Goal: Transaction & Acquisition: Purchase product/service

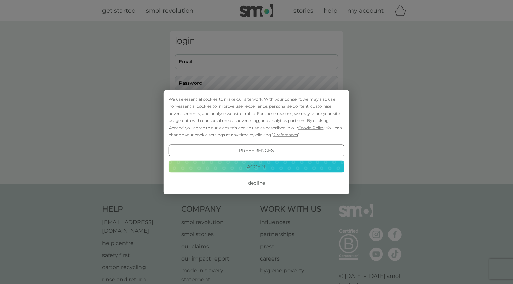
click at [265, 171] on button "Accept" at bounding box center [257, 166] width 176 height 12
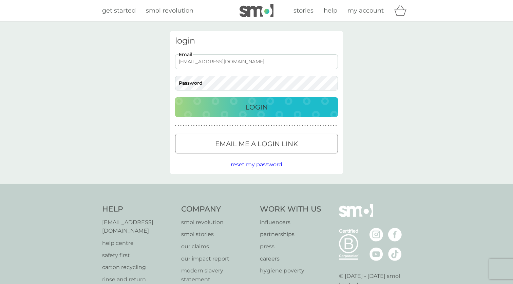
type input "callumjbain@gmail.com"
click at [257, 107] on button "Login" at bounding box center [256, 107] width 163 height 20
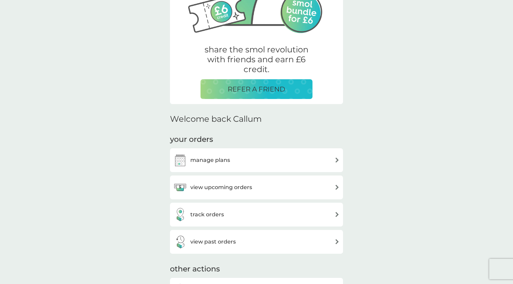
scroll to position [138, 0]
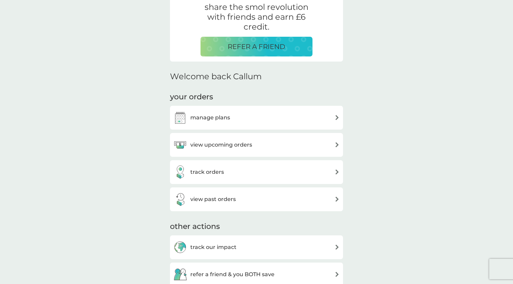
click at [221, 114] on h3 "manage plans" at bounding box center [211, 117] width 40 height 9
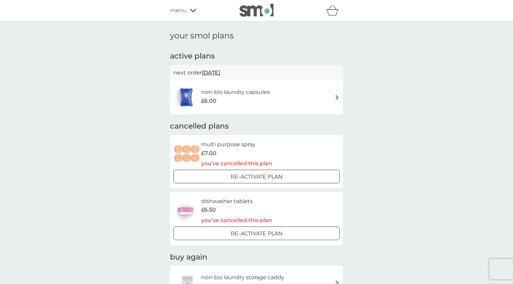
click at [257, 100] on div "£6.00" at bounding box center [235, 100] width 69 height 9
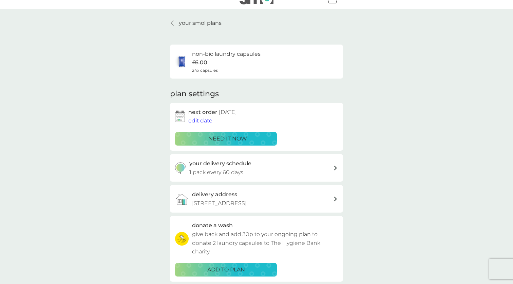
scroll to position [12, 0]
click at [264, 140] on div "i need it now" at bounding box center [226, 138] width 93 height 9
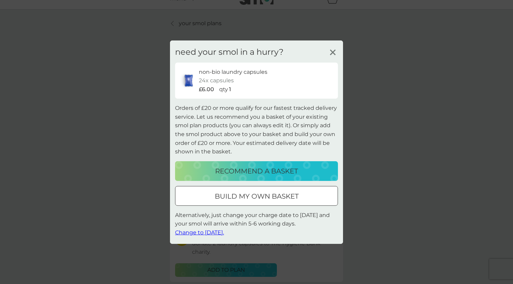
click at [262, 194] on div at bounding box center [257, 195] width 24 height 7
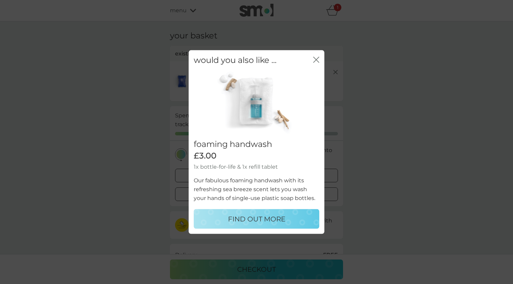
click at [317, 60] on icon "close" at bounding box center [318, 59] width 3 height 5
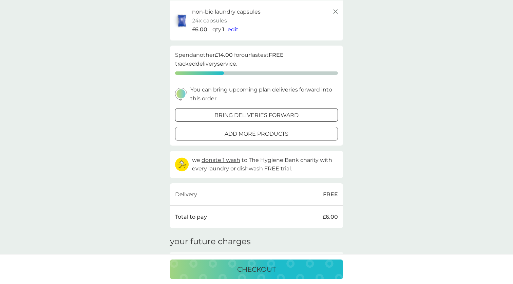
scroll to position [43, 0]
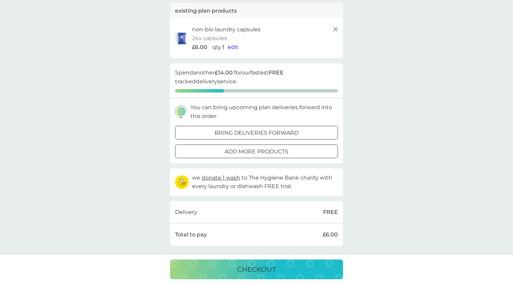
click at [292, 134] on p "bring deliveries forward" at bounding box center [257, 132] width 84 height 9
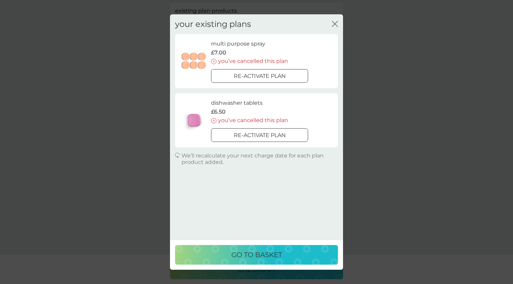
click at [273, 253] on p "go to basket" at bounding box center [257, 254] width 51 height 11
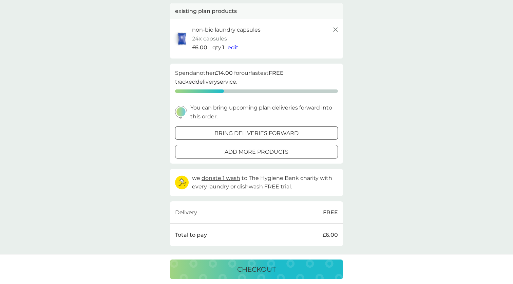
scroll to position [63, 0]
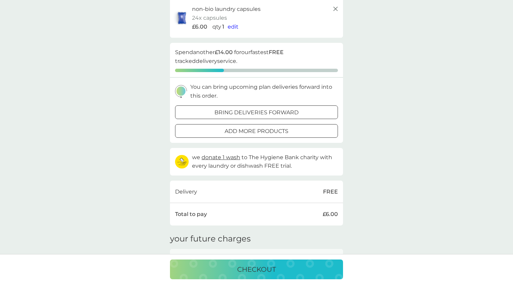
click at [270, 267] on p "checkout" at bounding box center [256, 269] width 39 height 11
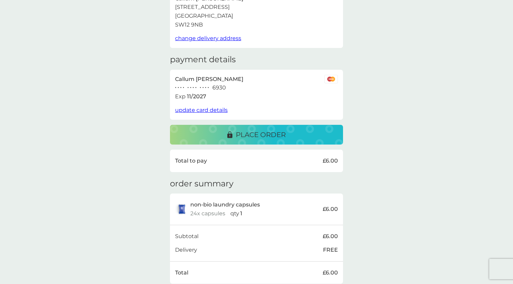
scroll to position [5, 0]
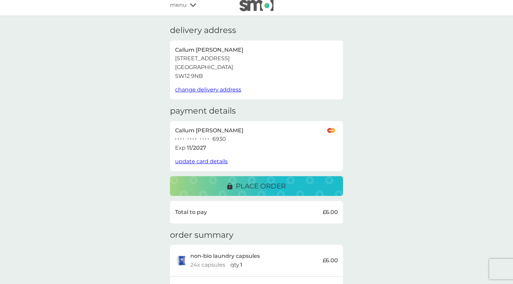
click at [282, 180] on p "place order" at bounding box center [261, 185] width 50 height 11
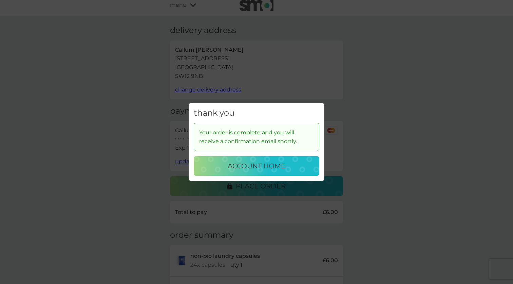
click at [270, 170] on p "account home" at bounding box center [257, 165] width 58 height 11
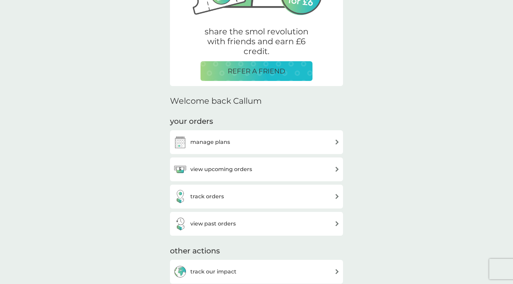
scroll to position [121, 0]
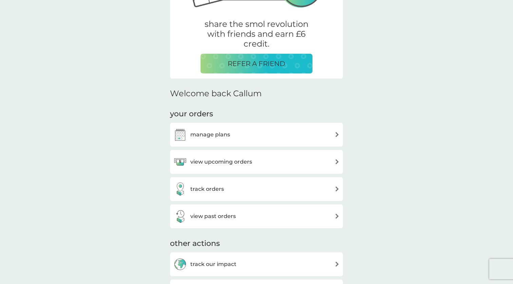
click at [264, 140] on div "manage plans" at bounding box center [257, 135] width 166 height 14
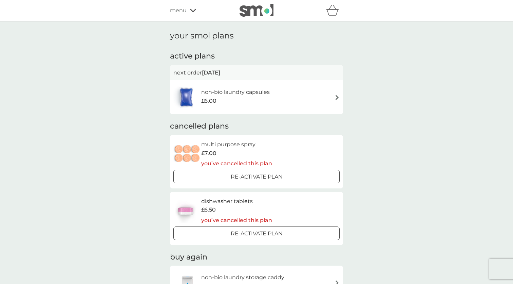
click at [261, 95] on h6 "non-bio laundry capsules" at bounding box center [235, 92] width 69 height 9
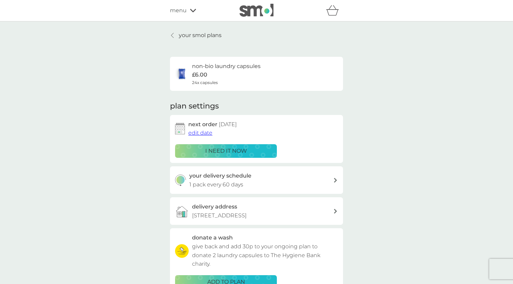
click at [313, 168] on div "your delivery schedule 1 pack every 60 days" at bounding box center [256, 180] width 173 height 28
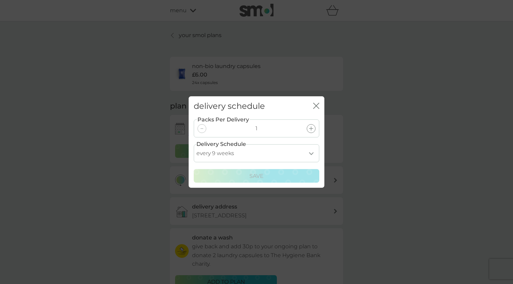
select select "28"
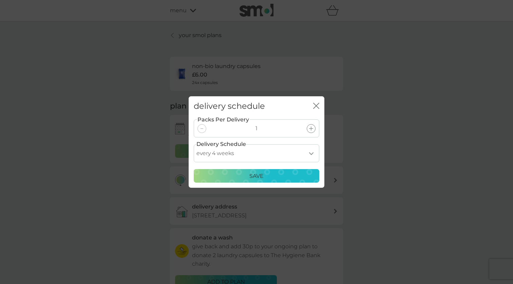
click at [271, 178] on div "Save" at bounding box center [256, 175] width 117 height 9
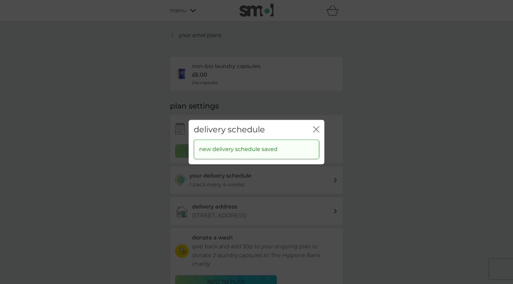
click at [319, 128] on icon "close" at bounding box center [316, 129] width 6 height 6
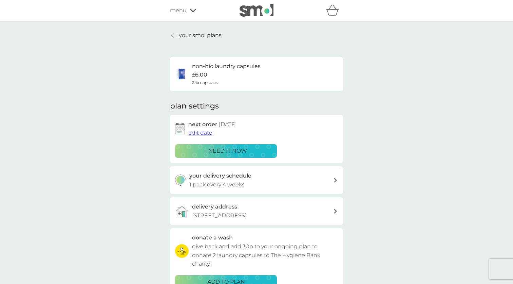
click at [385, 106] on div "your smol plans non-bio laundry capsules £6.00 24x capsules plan settings next …" at bounding box center [256, 183] width 513 height 324
